Goal: Task Accomplishment & Management: Use online tool/utility

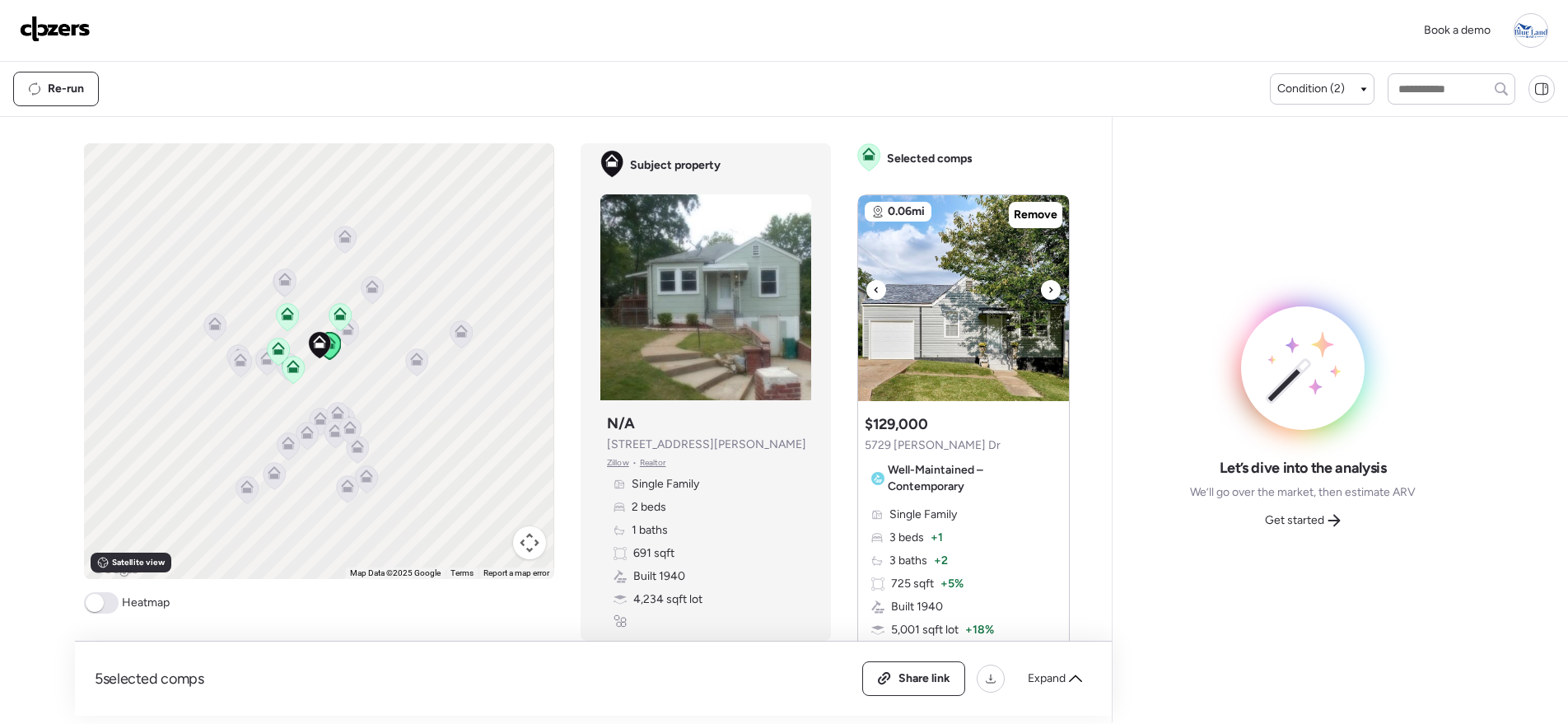
click at [1041, 293] on div at bounding box center [1051, 290] width 19 height 19
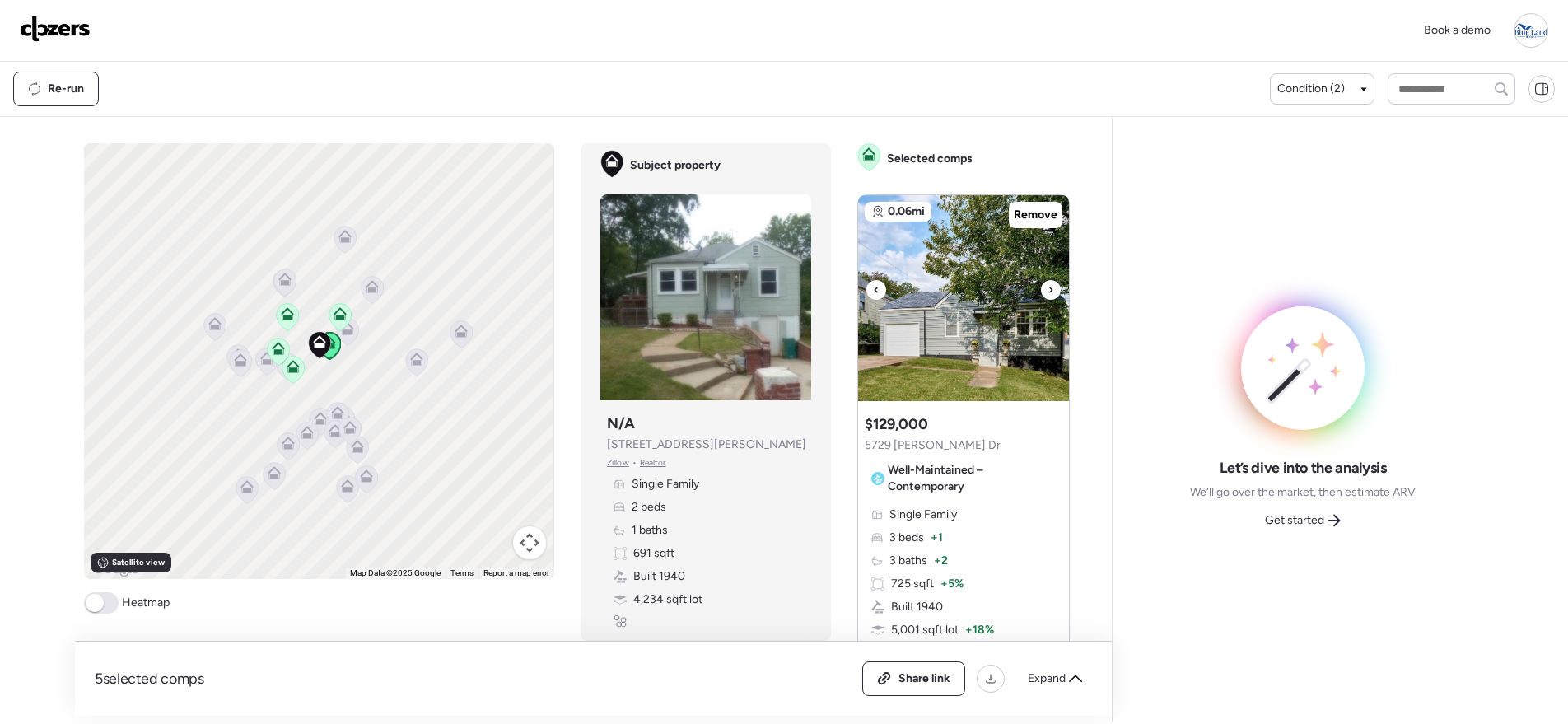
click at [1041, 293] on div at bounding box center [1051, 290] width 19 height 19
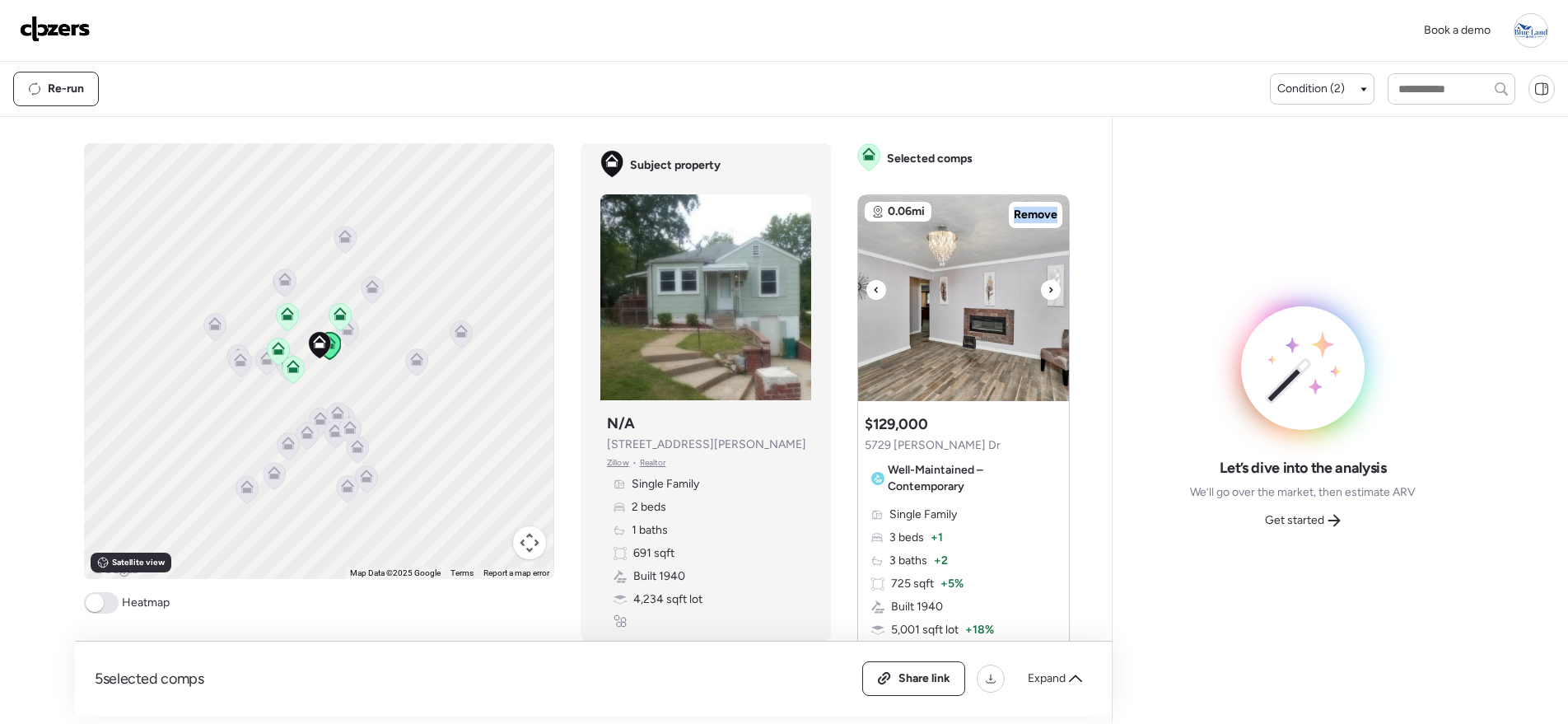
click at [1041, 293] on div at bounding box center [1051, 290] width 19 height 19
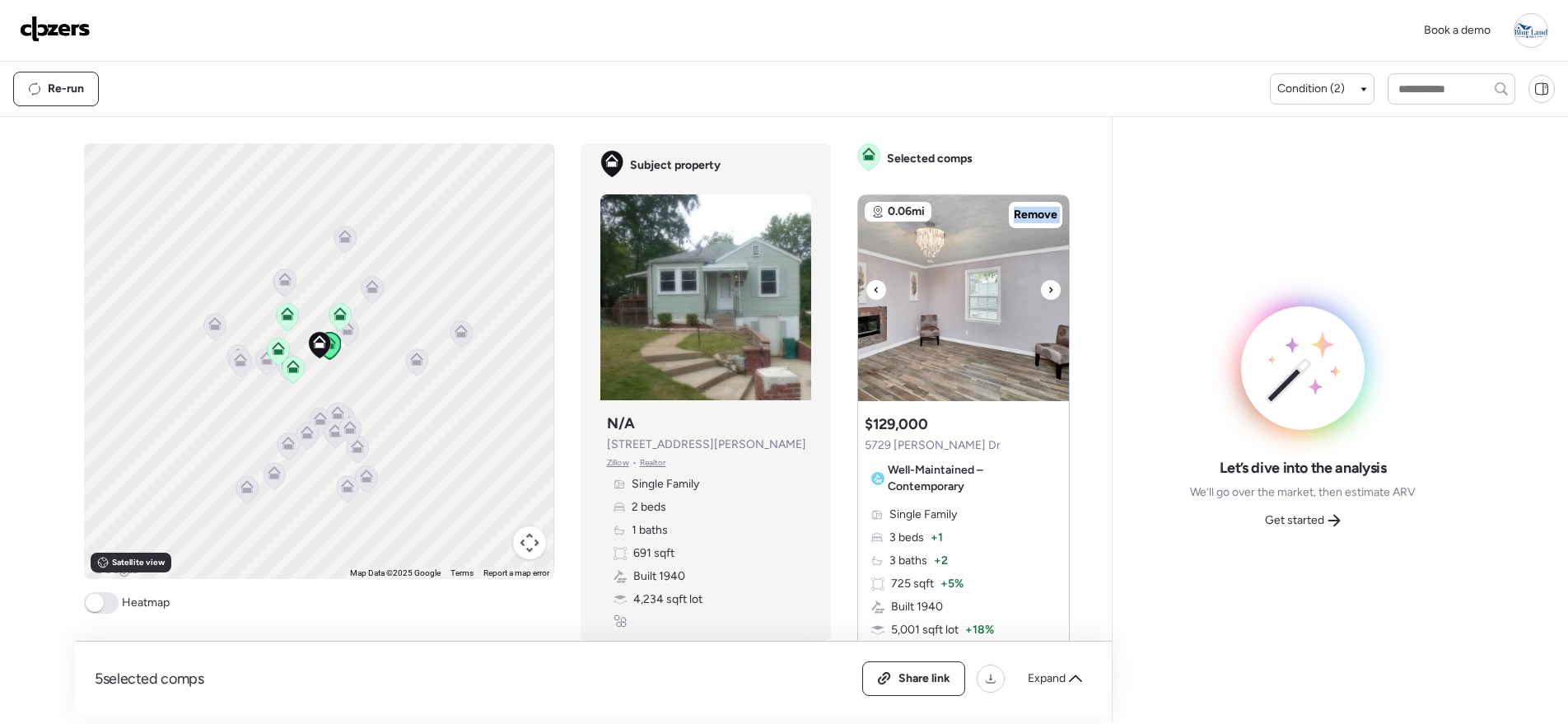
click at [1041, 293] on div at bounding box center [1051, 290] width 19 height 19
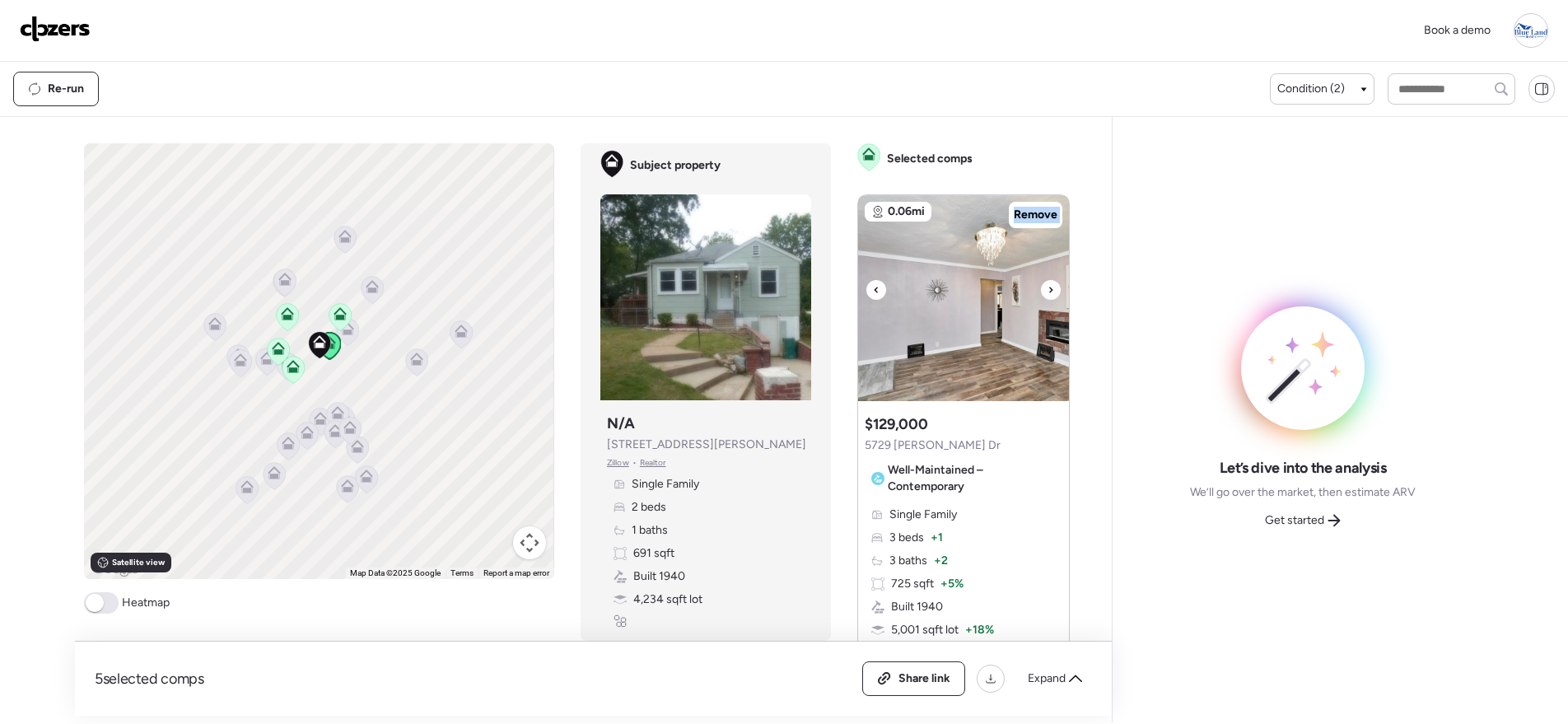
click at [1041, 293] on div at bounding box center [1051, 290] width 19 height 19
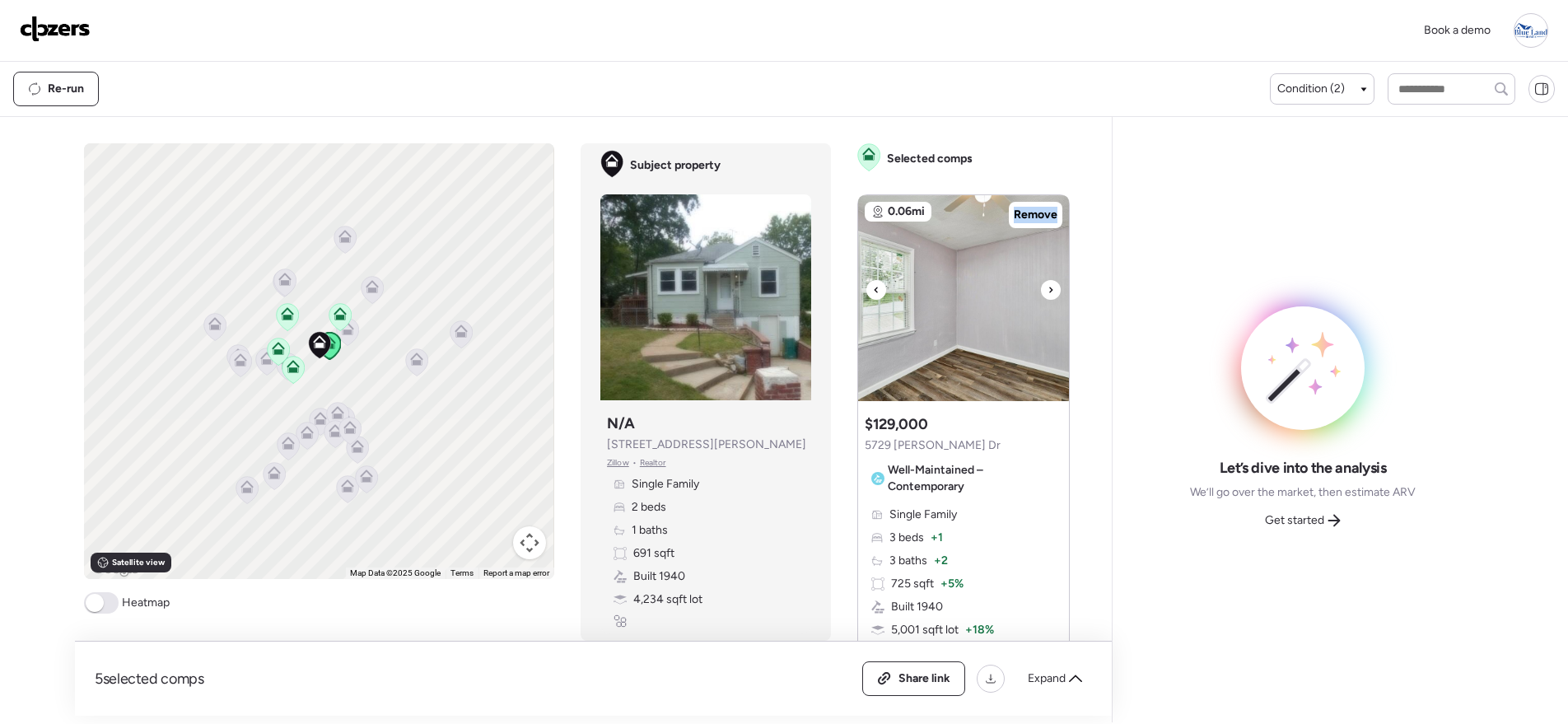
click at [1041, 293] on div at bounding box center [1051, 290] width 19 height 19
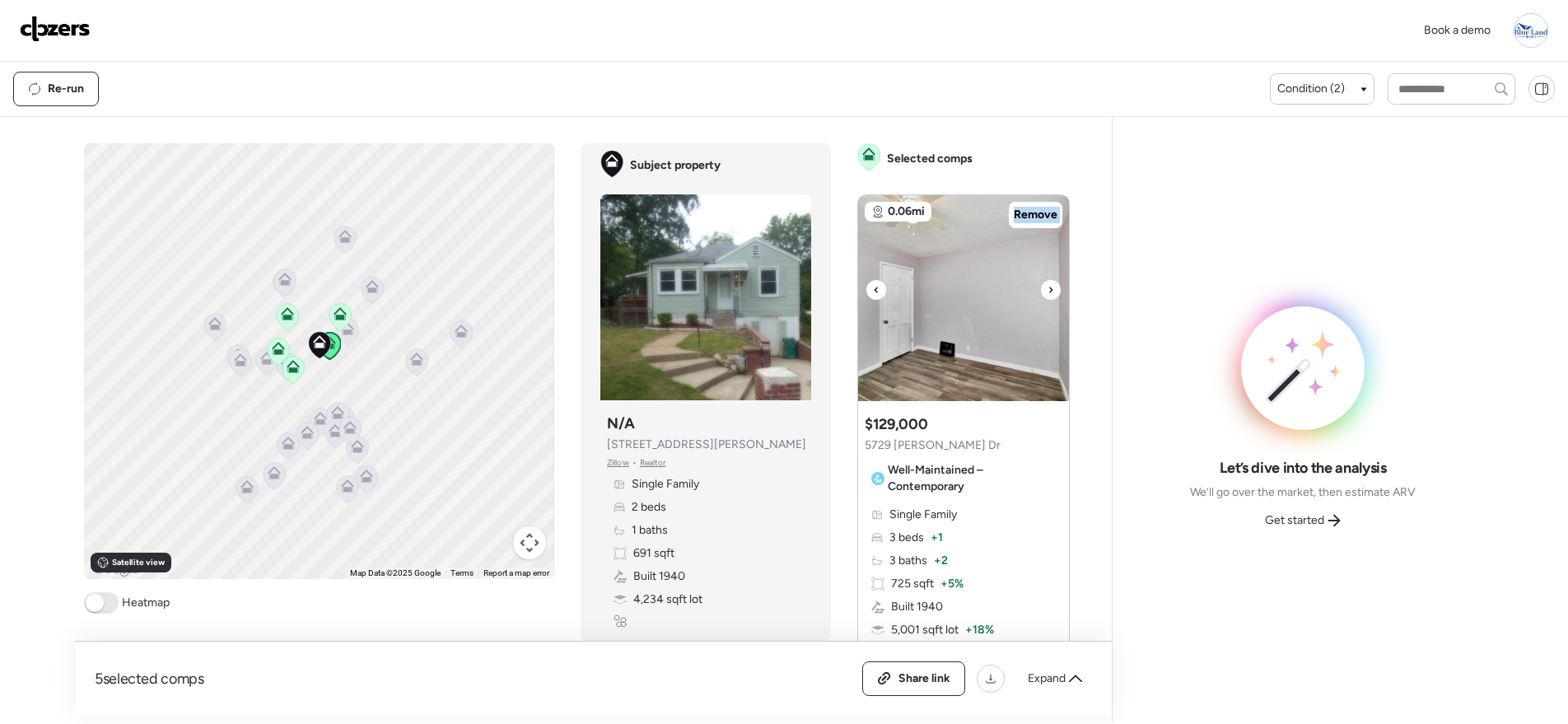
click at [1041, 293] on div at bounding box center [1051, 290] width 19 height 19
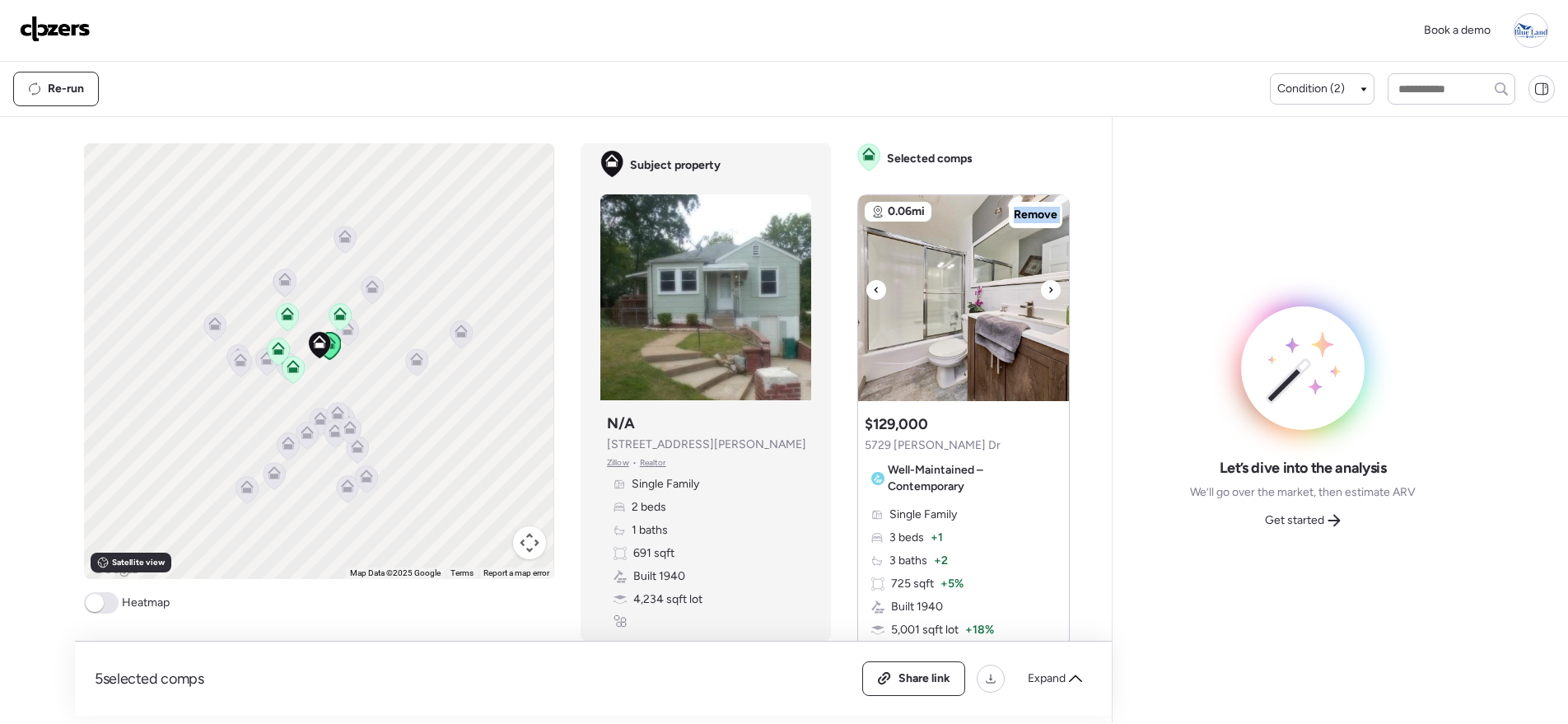
click at [1041, 293] on div at bounding box center [1051, 290] width 19 height 19
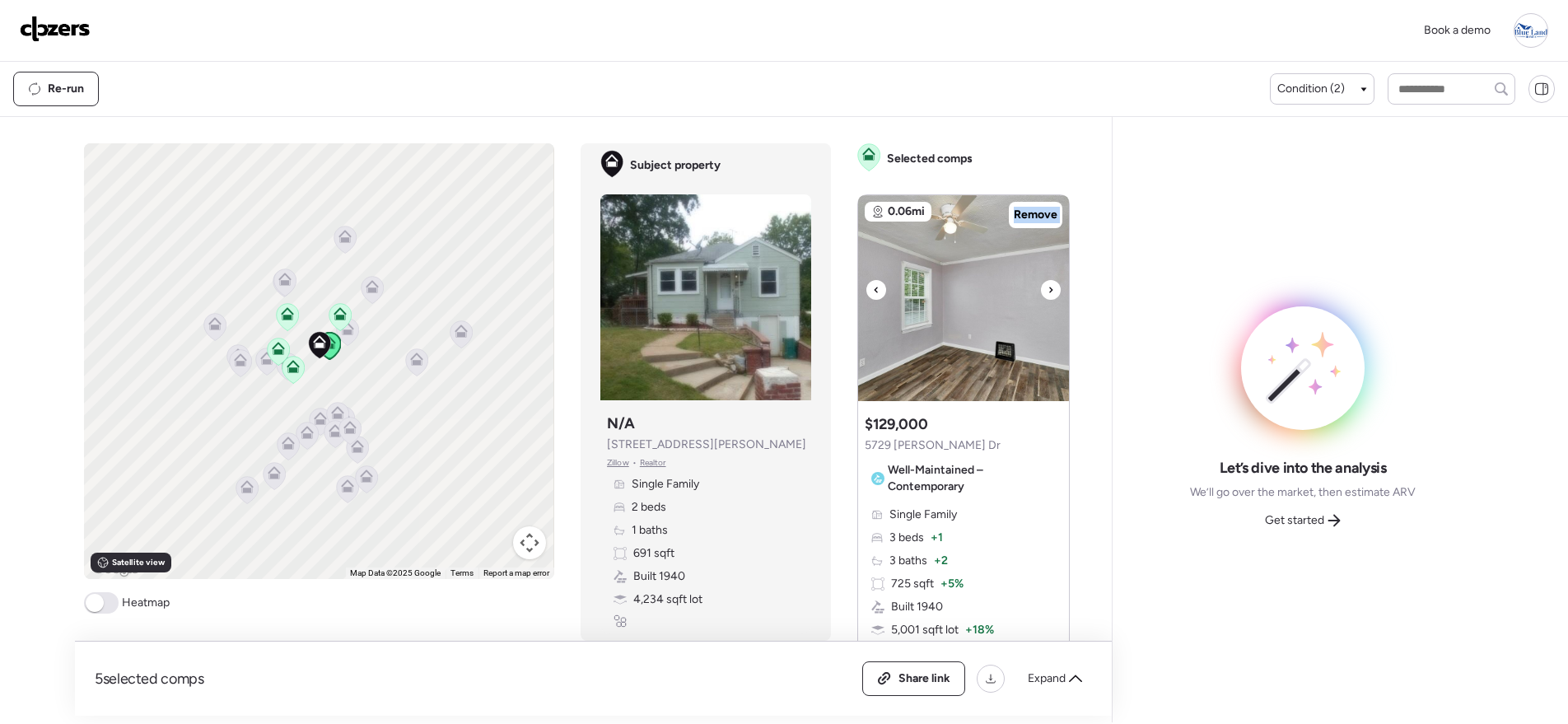
click at [1041, 293] on div at bounding box center [1051, 290] width 19 height 19
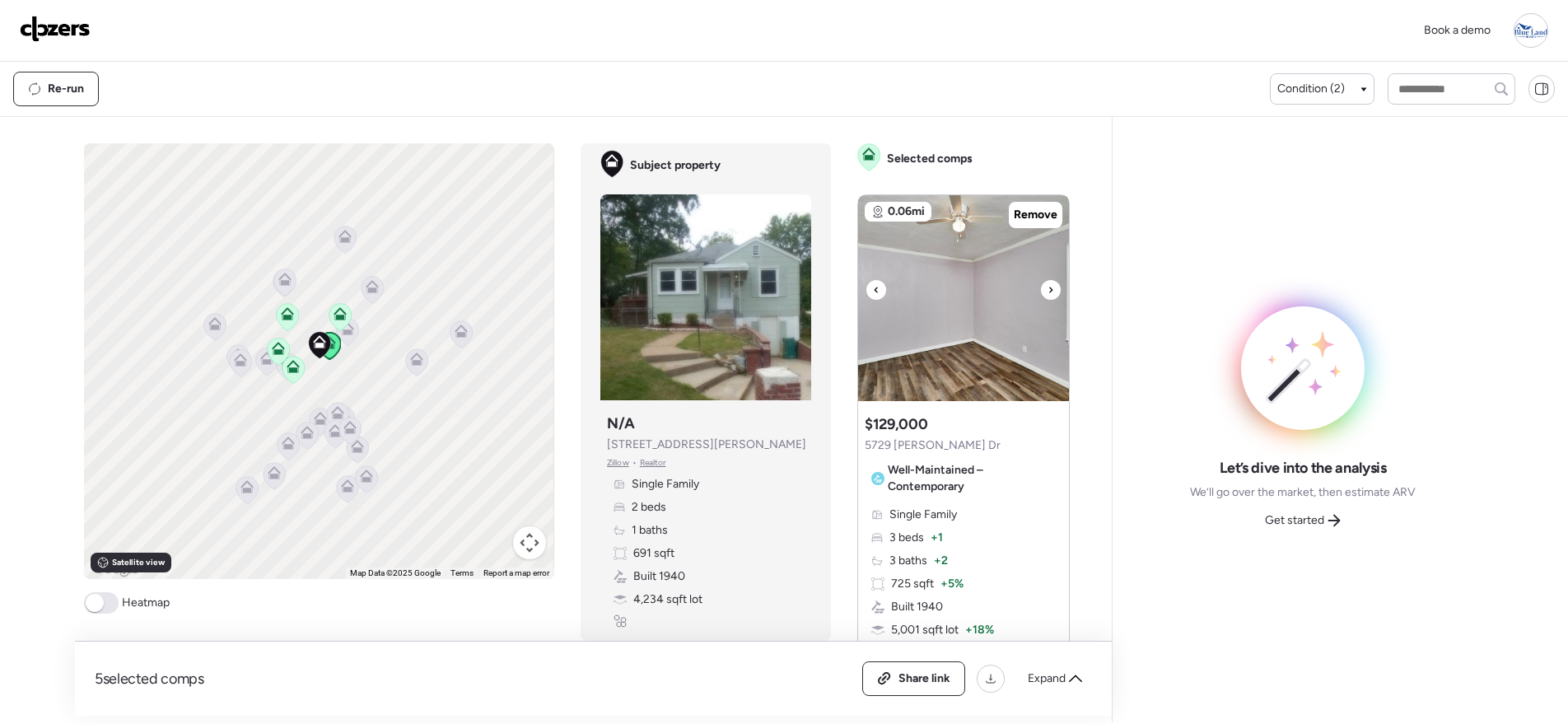
click at [1041, 293] on div at bounding box center [1051, 290] width 19 height 19
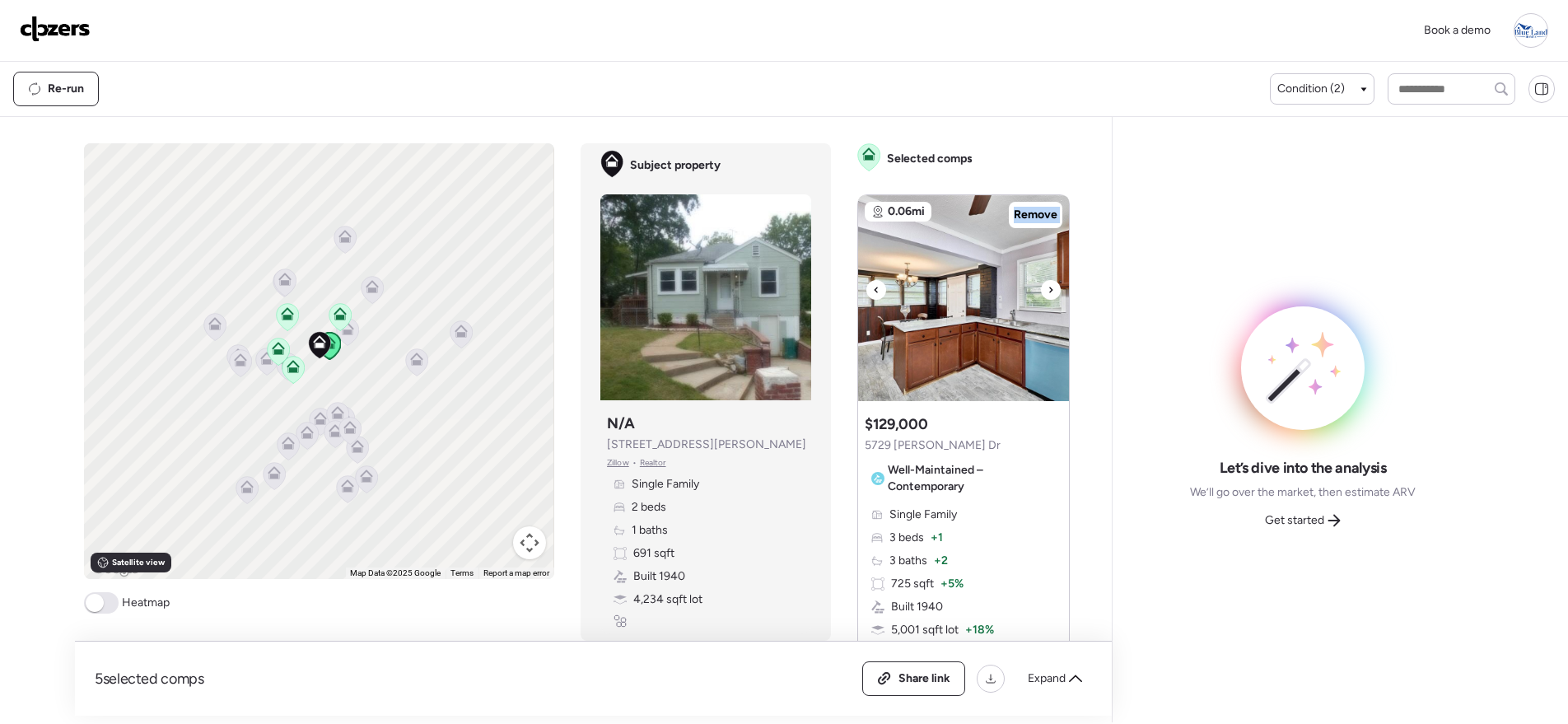
click at [1041, 293] on div at bounding box center [1051, 290] width 19 height 19
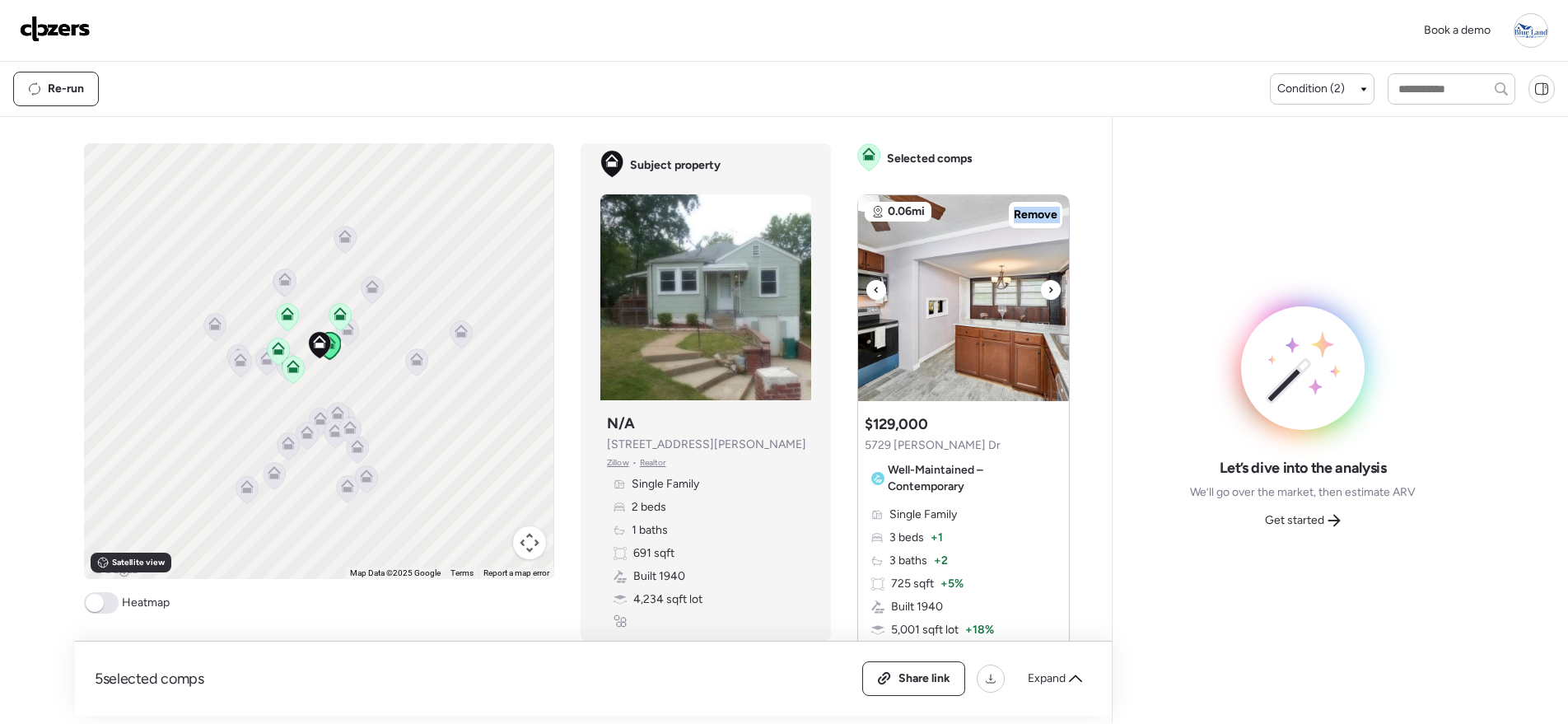
click at [1041, 293] on div at bounding box center [1051, 290] width 19 height 19
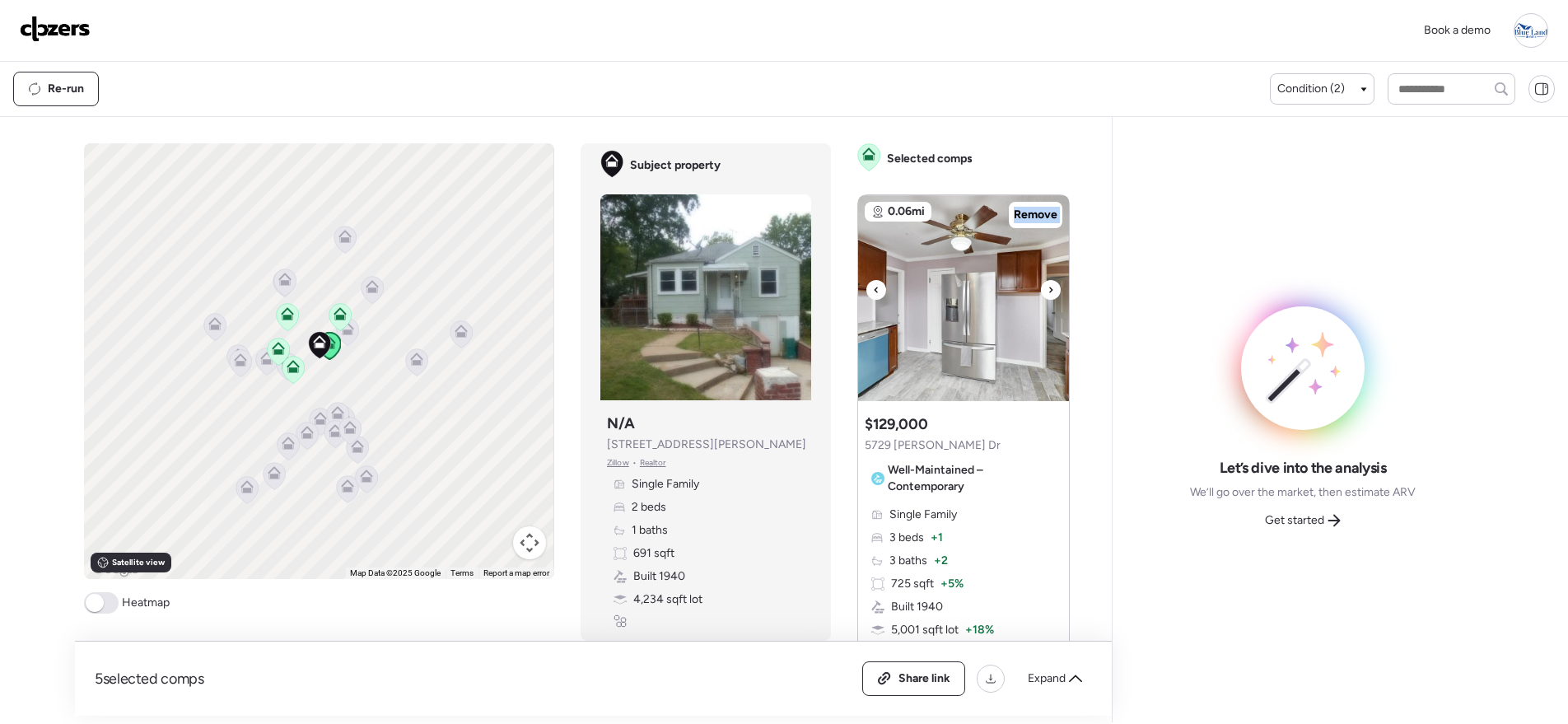
click at [1041, 293] on div at bounding box center [1051, 290] width 19 height 19
